Goal: Information Seeking & Learning: Learn about a topic

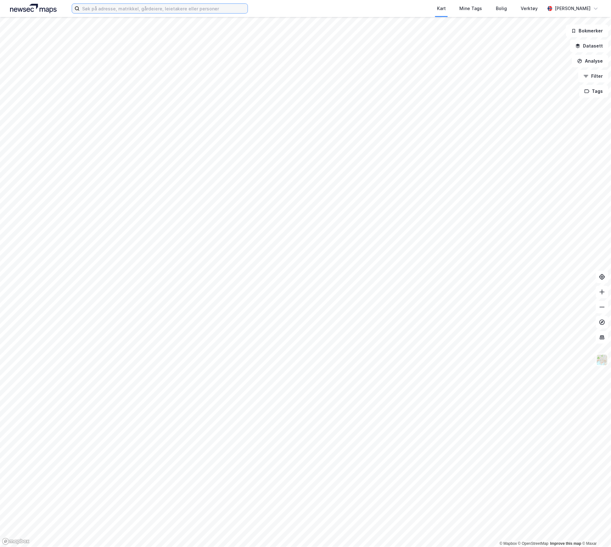
click at [106, 8] on input at bounding box center [164, 8] width 168 height 9
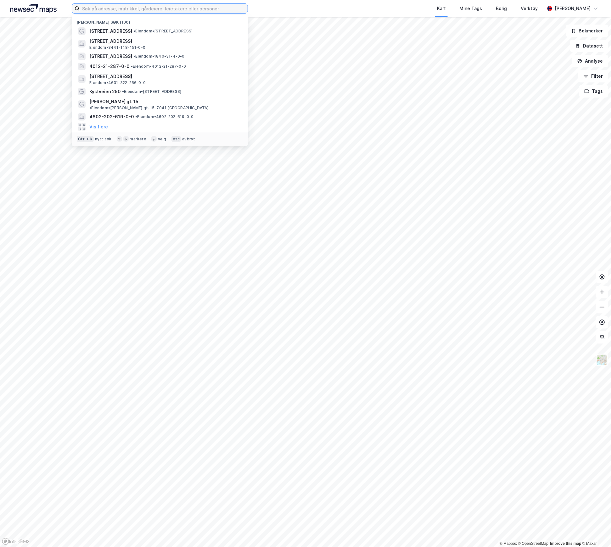
paste input "[STREET_ADDRESS]"
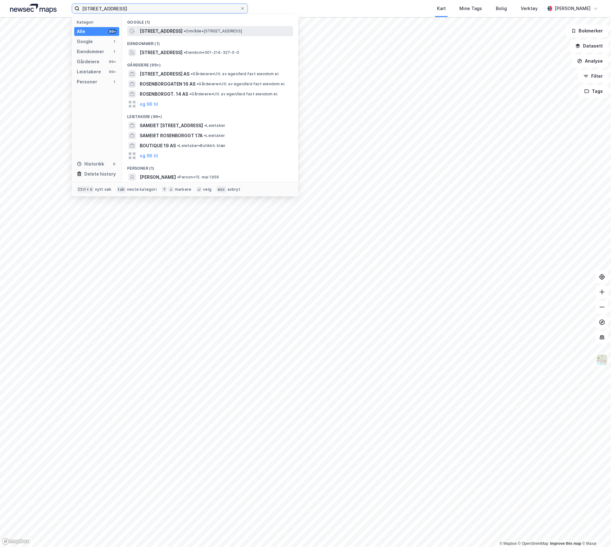
type input "[STREET_ADDRESS]"
click at [149, 28] on span "[STREET_ADDRESS]" at bounding box center [161, 31] width 43 height 8
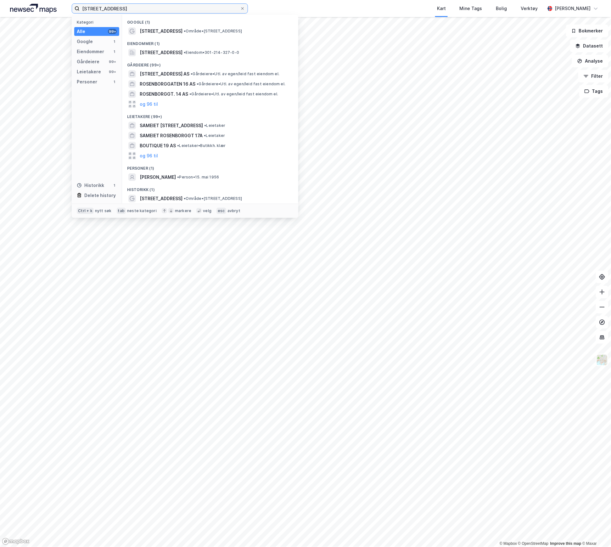
click at [125, 11] on input "[STREET_ADDRESS]" at bounding box center [160, 8] width 160 height 9
click at [168, 35] on div "[STREET_ADDRESS] • Område • [STREET_ADDRESS]" at bounding box center [210, 31] width 166 height 10
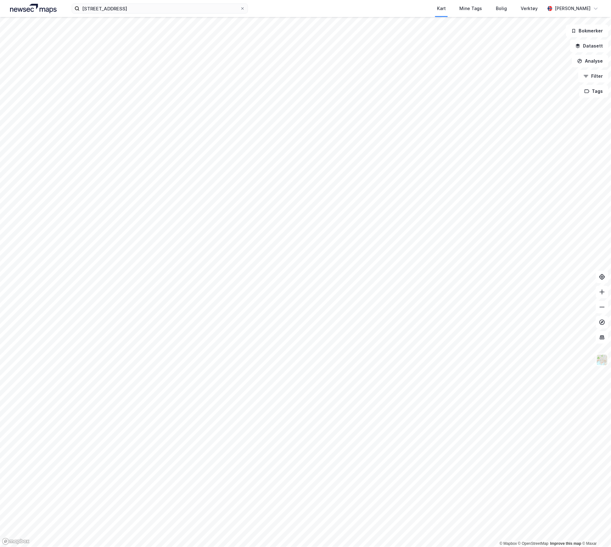
drag, startPoint x: 165, startPoint y: 15, endPoint x: 158, endPoint y: 12, distance: 8.2
click at [165, 15] on div "[STREET_ADDRESS] Kart Mine Tags [PERSON_NAME] Verktøy [PERSON_NAME]" at bounding box center [305, 8] width 611 height 17
click at [149, 10] on input "[STREET_ADDRESS]" at bounding box center [160, 8] width 160 height 9
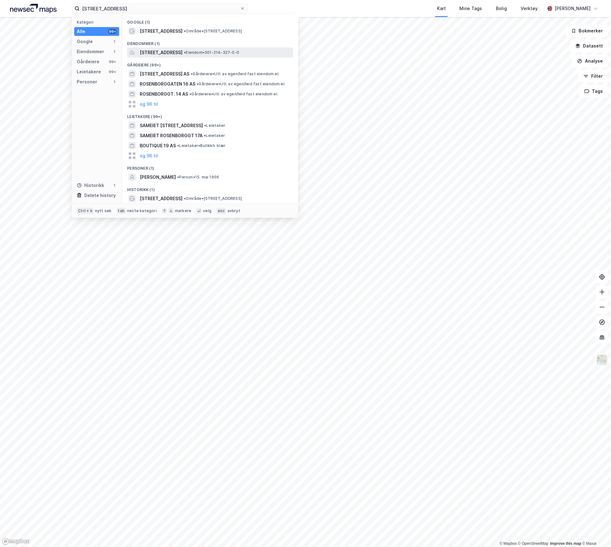
click at [181, 50] on span "[STREET_ADDRESS]" at bounding box center [161, 53] width 43 height 8
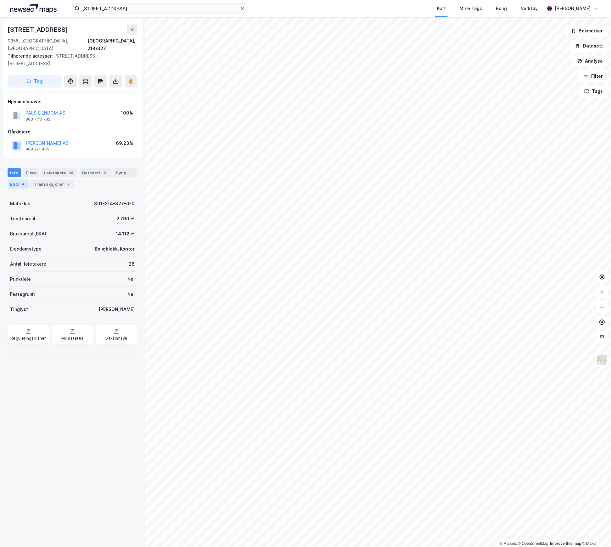
click at [29, 180] on div "ESG 4" at bounding box center [18, 184] width 21 height 9
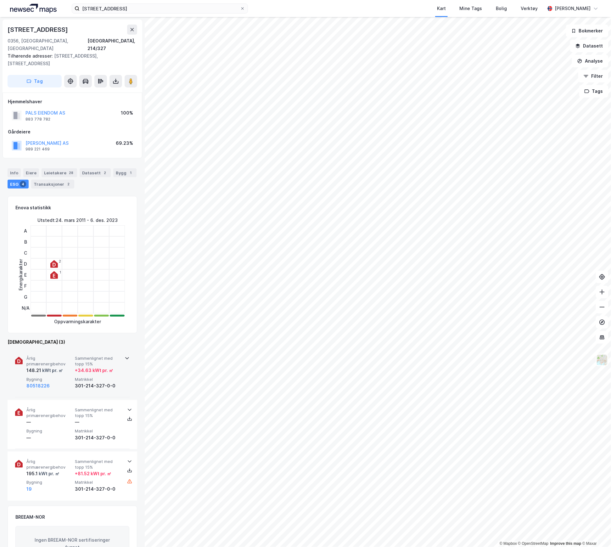
click at [67, 367] on div "148.21 kWt pr. ㎡" at bounding box center [49, 371] width 46 height 8
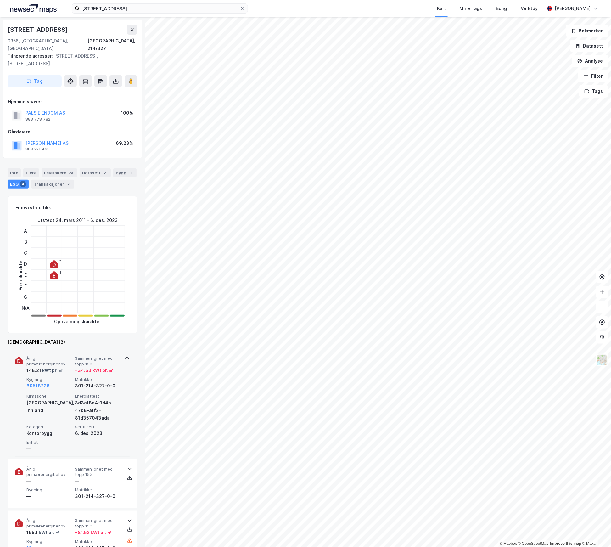
click at [67, 367] on div "148.21 kWt pr. ㎡" at bounding box center [49, 371] width 46 height 8
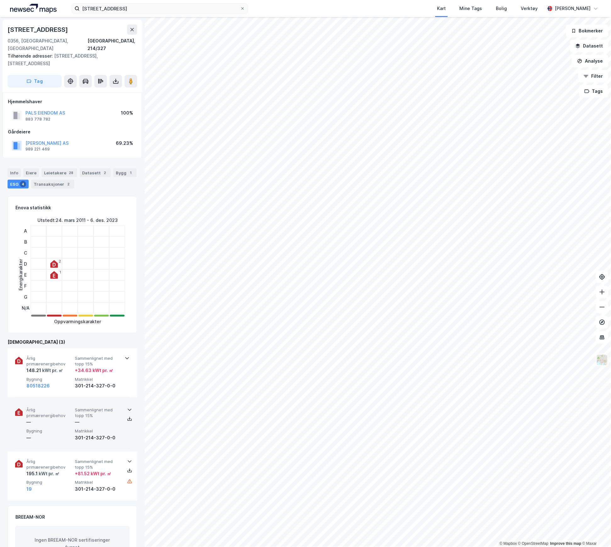
click at [67, 428] on span "Bygning" at bounding box center [49, 430] width 46 height 5
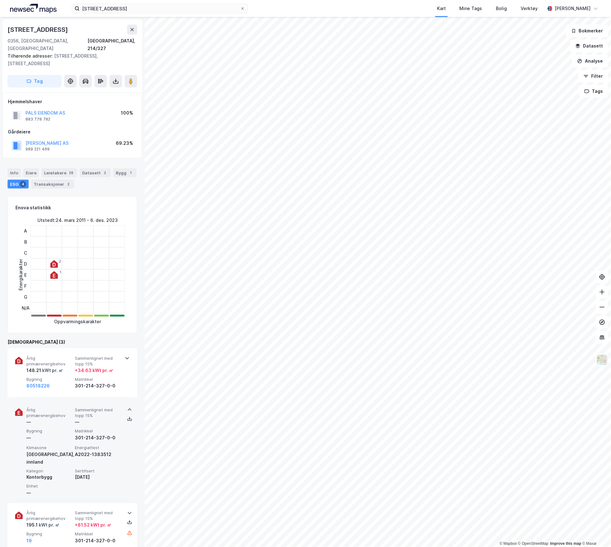
click at [60, 412] on div "Årlig primærenergibehov — Sammenlignet med [PERSON_NAME] 15% — Bygning — Matrik…" at bounding box center [73, 424] width 94 height 34
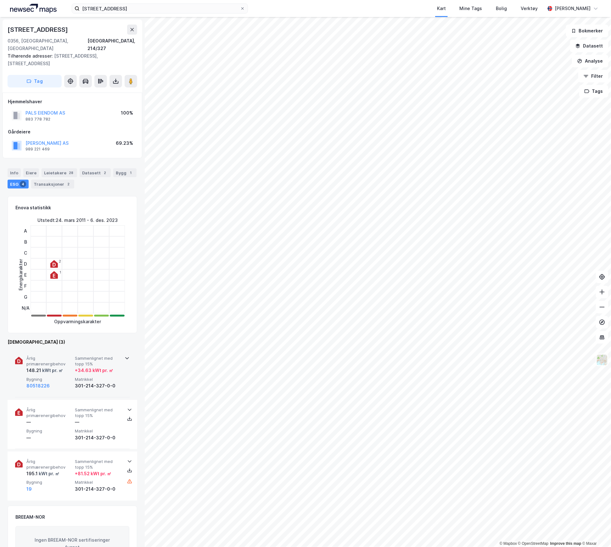
click at [57, 382] on div "80518226" at bounding box center [49, 386] width 46 height 8
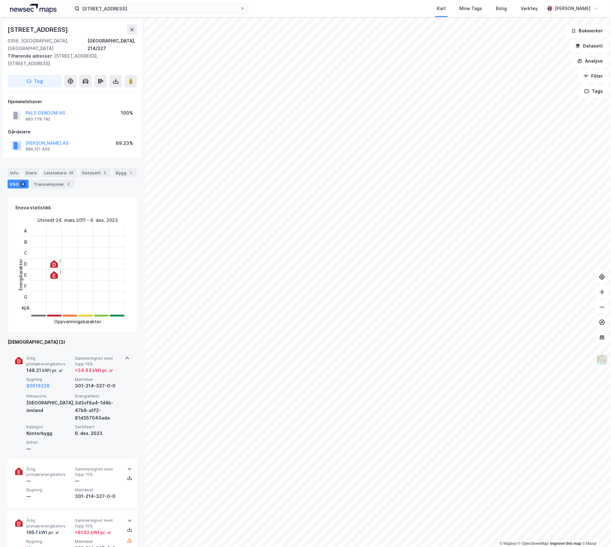
click at [60, 377] on span "Bygning" at bounding box center [49, 379] width 46 height 5
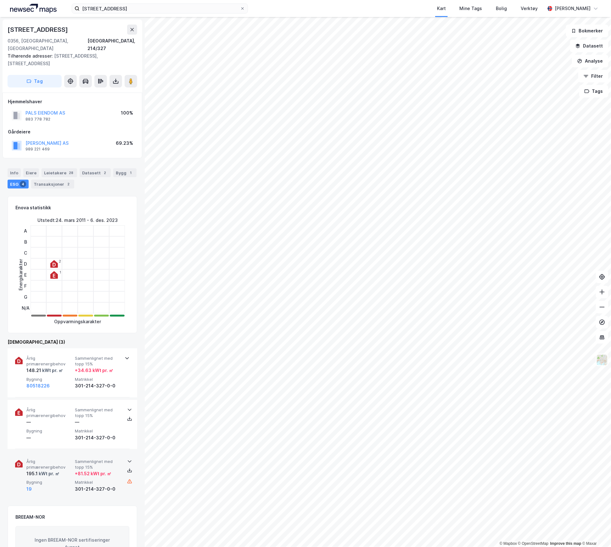
click at [67, 470] on div "195.1 kWt pr. ㎡" at bounding box center [49, 474] width 46 height 8
click at [66, 470] on div "195.1 kWt pr. ㎡" at bounding box center [49, 474] width 46 height 8
click at [53, 274] on icon at bounding box center [54, 276] width 3 height 4
click at [52, 315] on div at bounding box center [54, 316] width 15 height 2
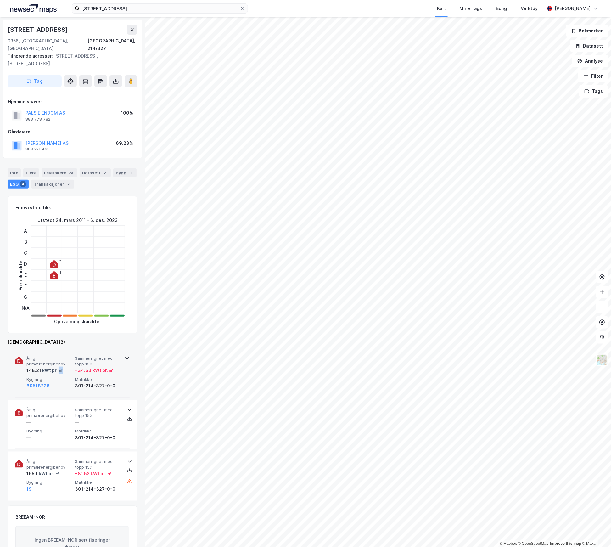
click at [59, 367] on div "kWt pr. ㎡" at bounding box center [52, 371] width 22 height 8
